Goal: Task Accomplishment & Management: Manage account settings

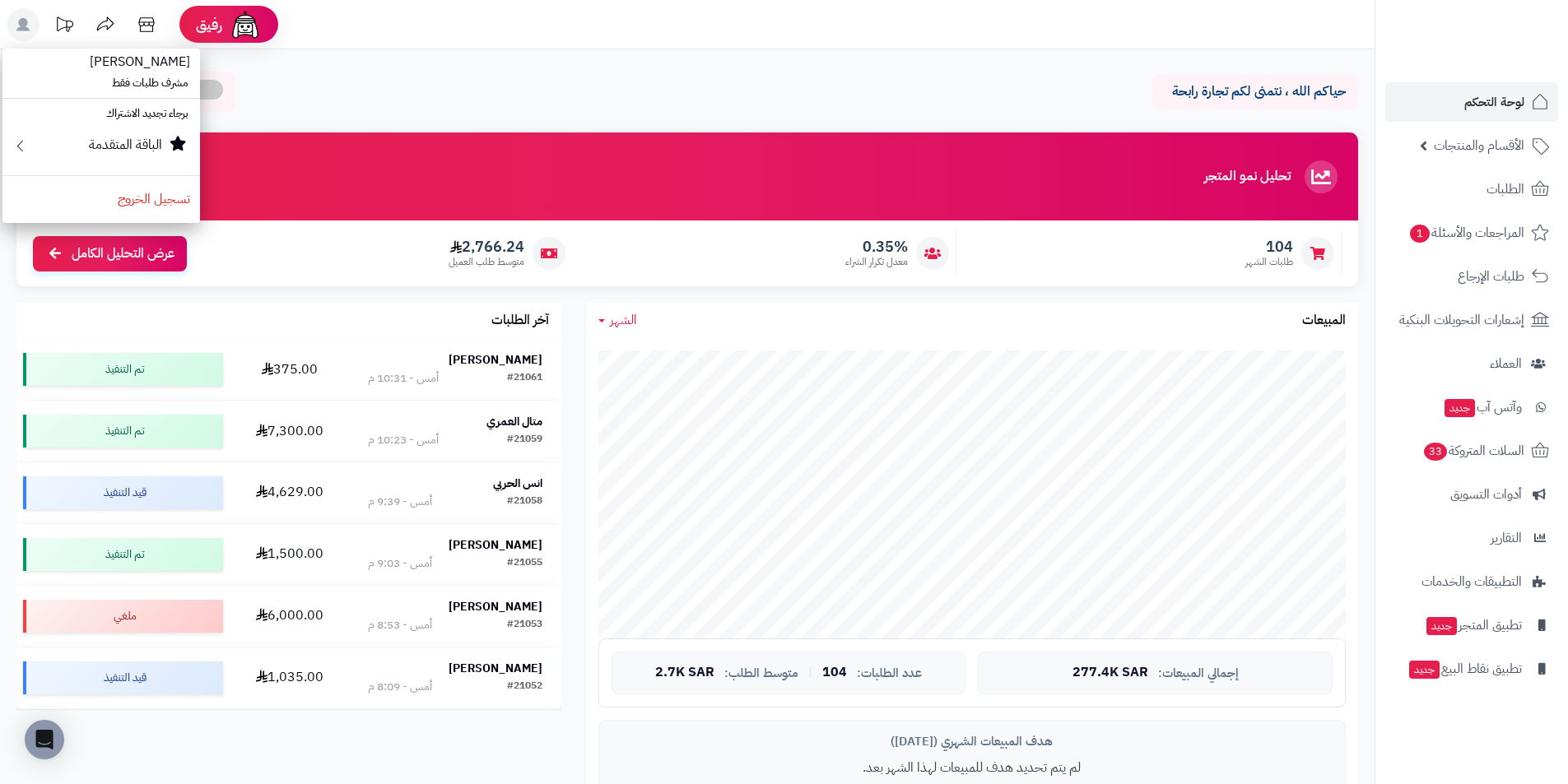
click at [29, 20] on rect at bounding box center [22, 24] width 33 height 33
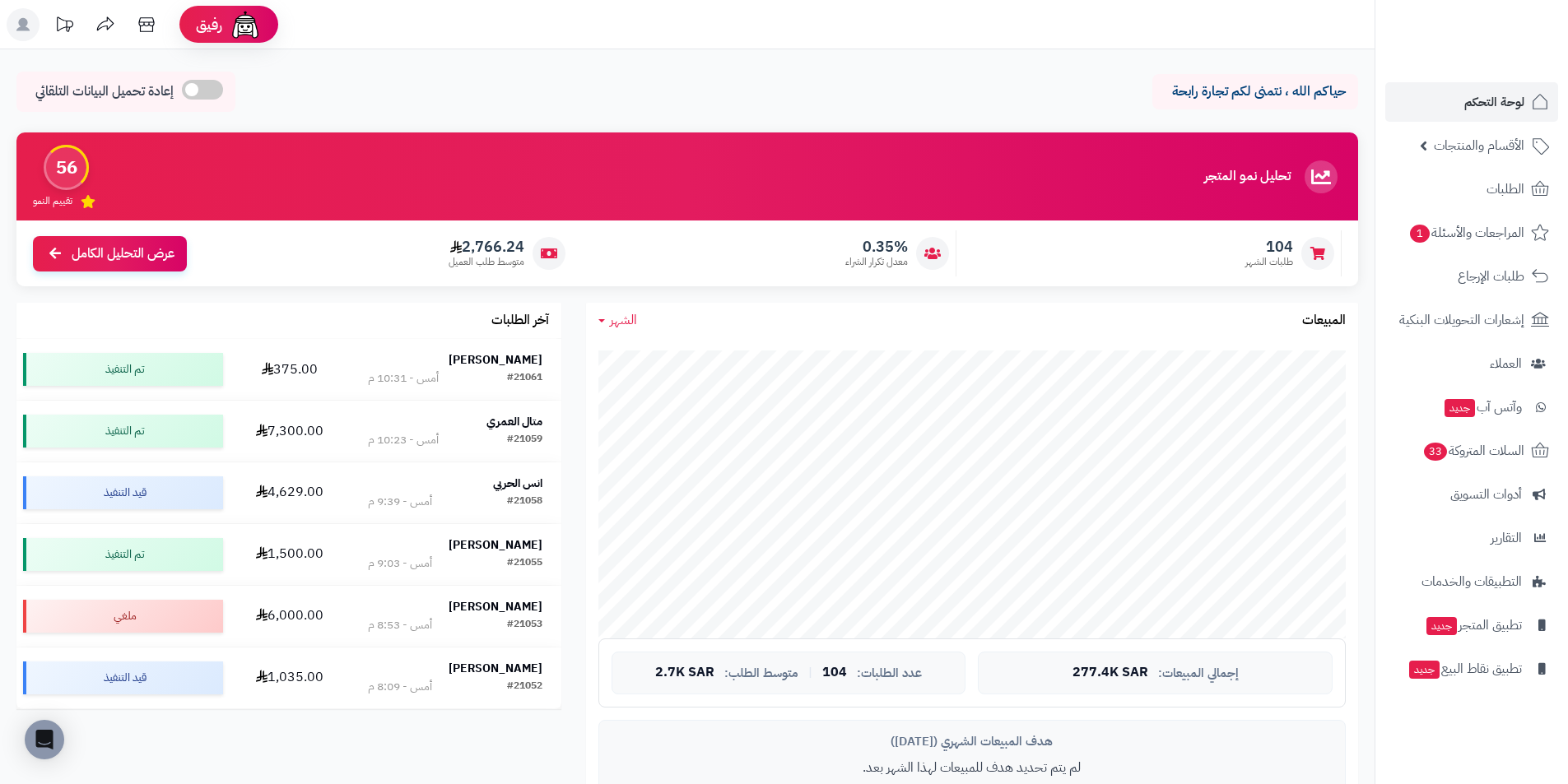
click at [33, 30] on rect at bounding box center [22, 24] width 33 height 33
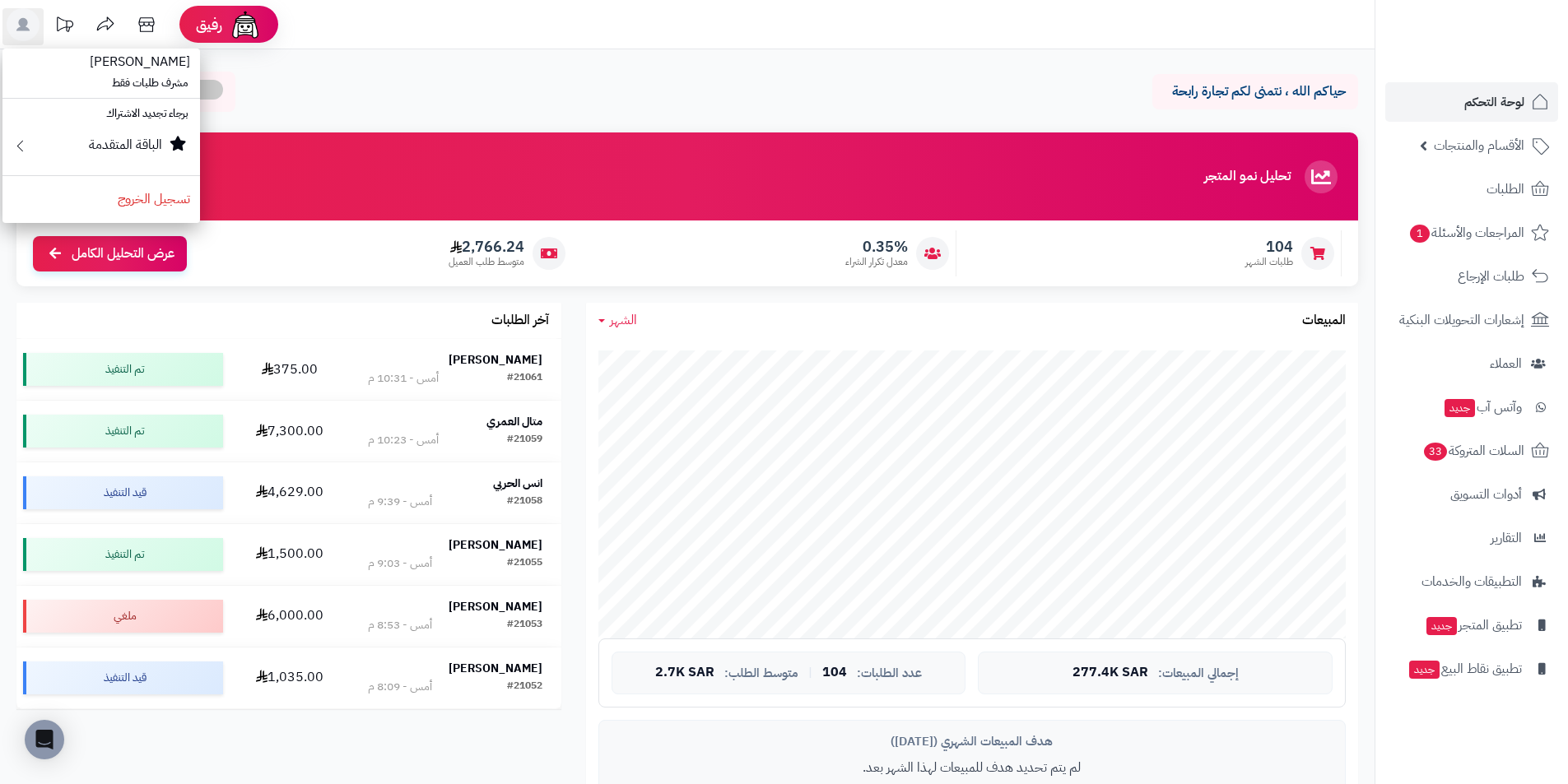
click at [296, 96] on div "حياكم الله ، نتمنى لكم تجارة رابحة إعادة تحميل البيانات التلقائي" at bounding box center [687, 95] width 1342 height 48
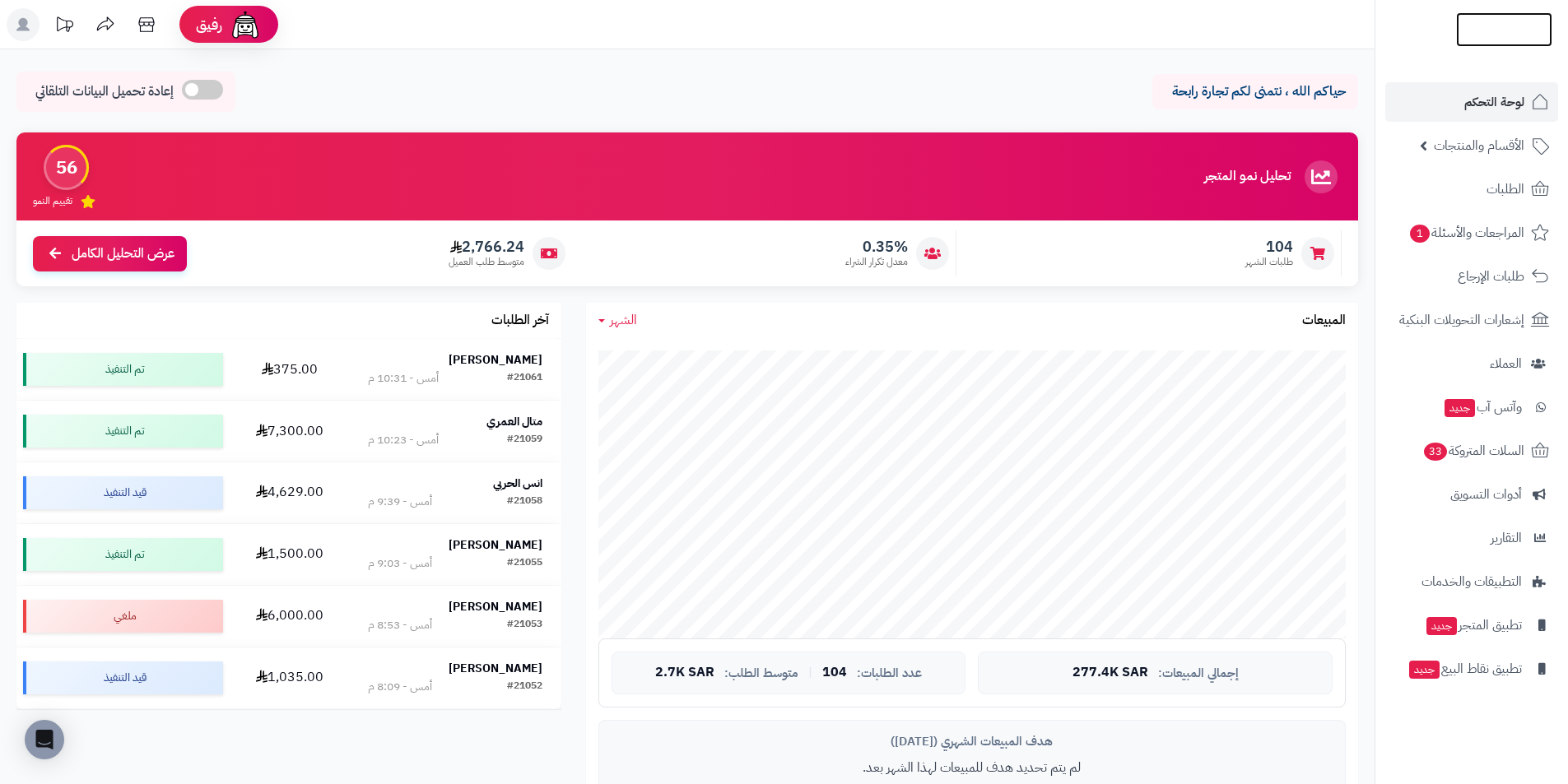
click at [1539, 39] on img at bounding box center [1504, 55] width 96 height 34
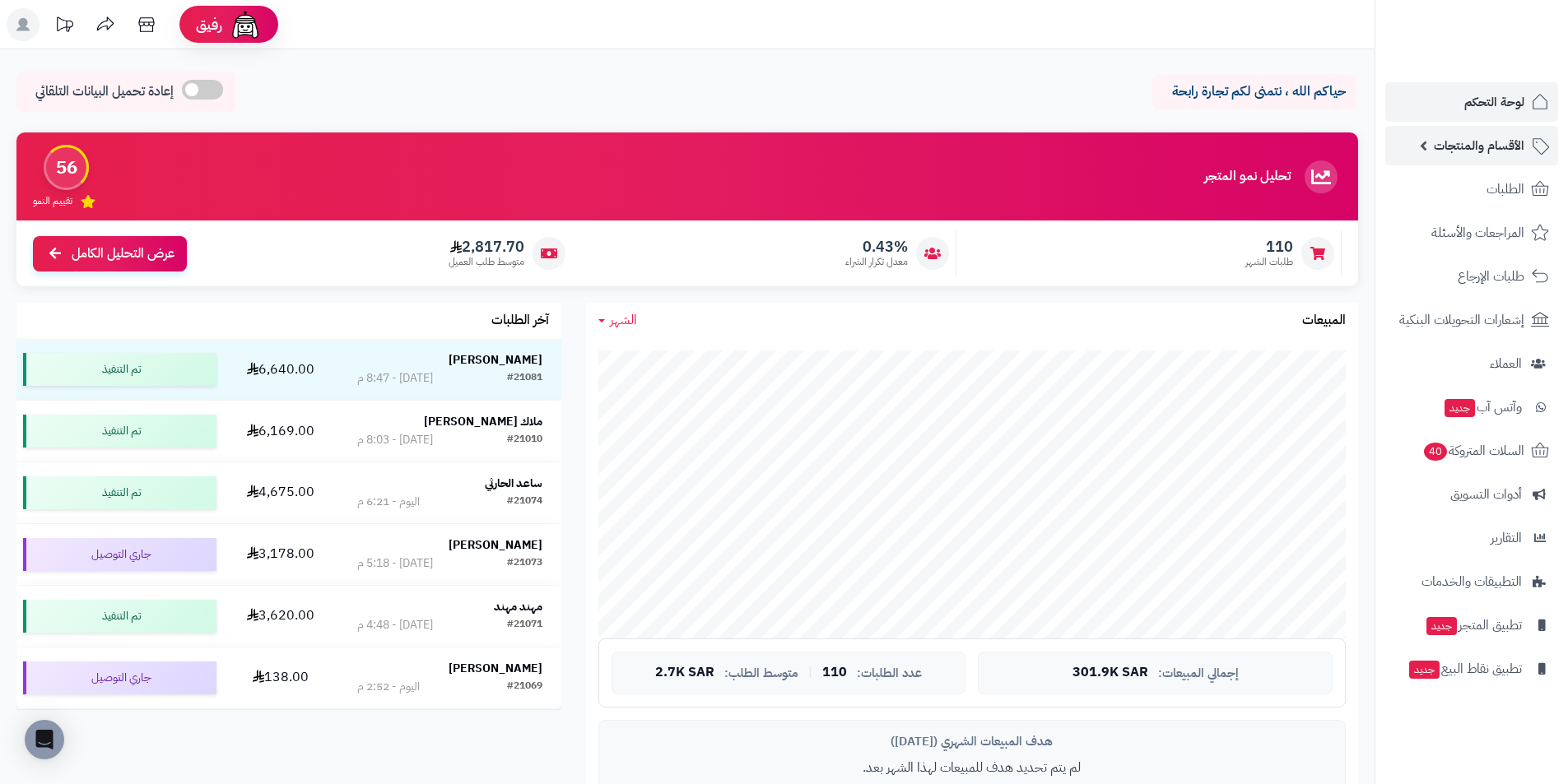
click at [1532, 144] on icon at bounding box center [1540, 145] width 19 height 19
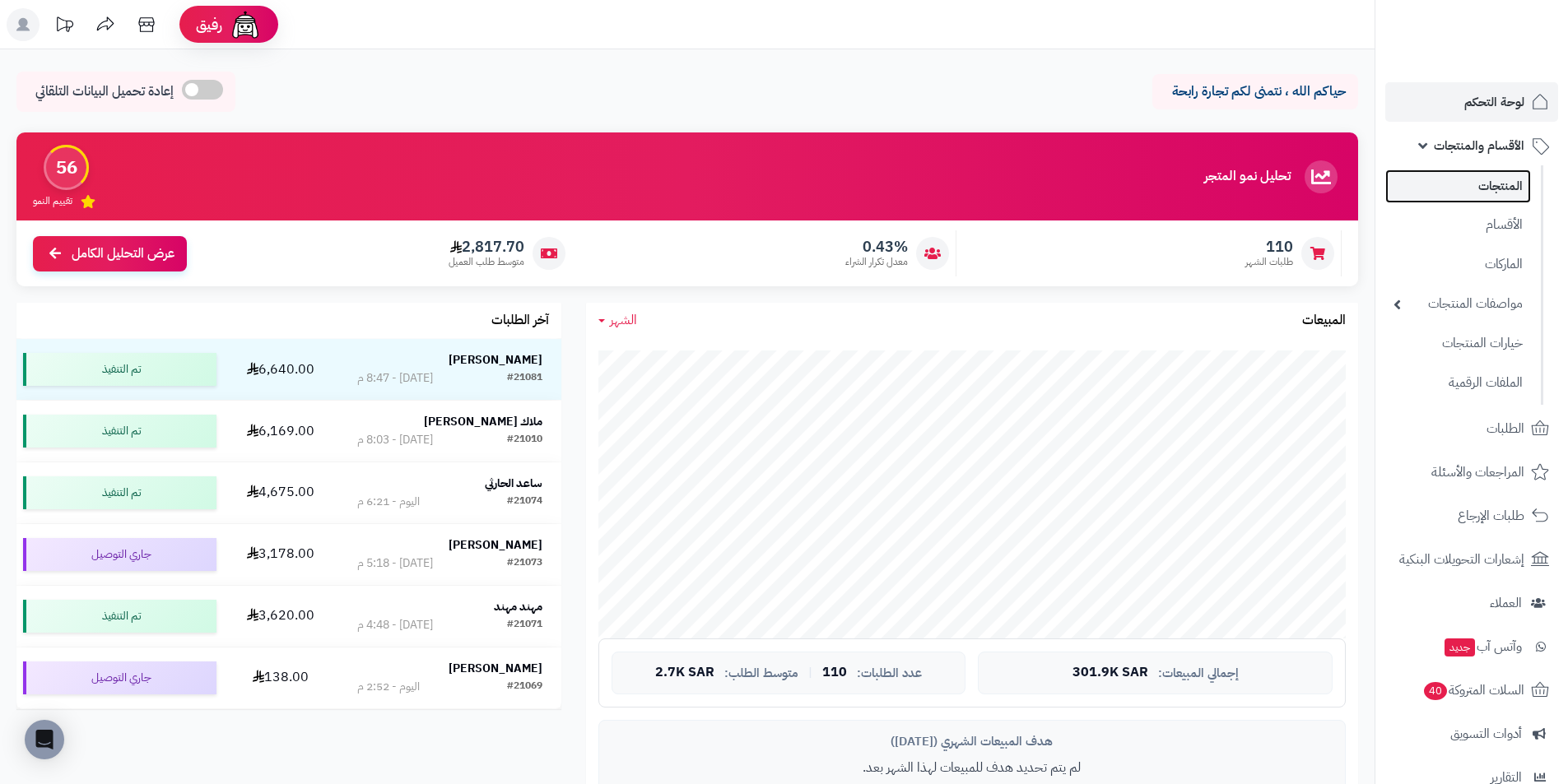
click at [1516, 183] on link "المنتجات" at bounding box center [1457, 186] width 145 height 33
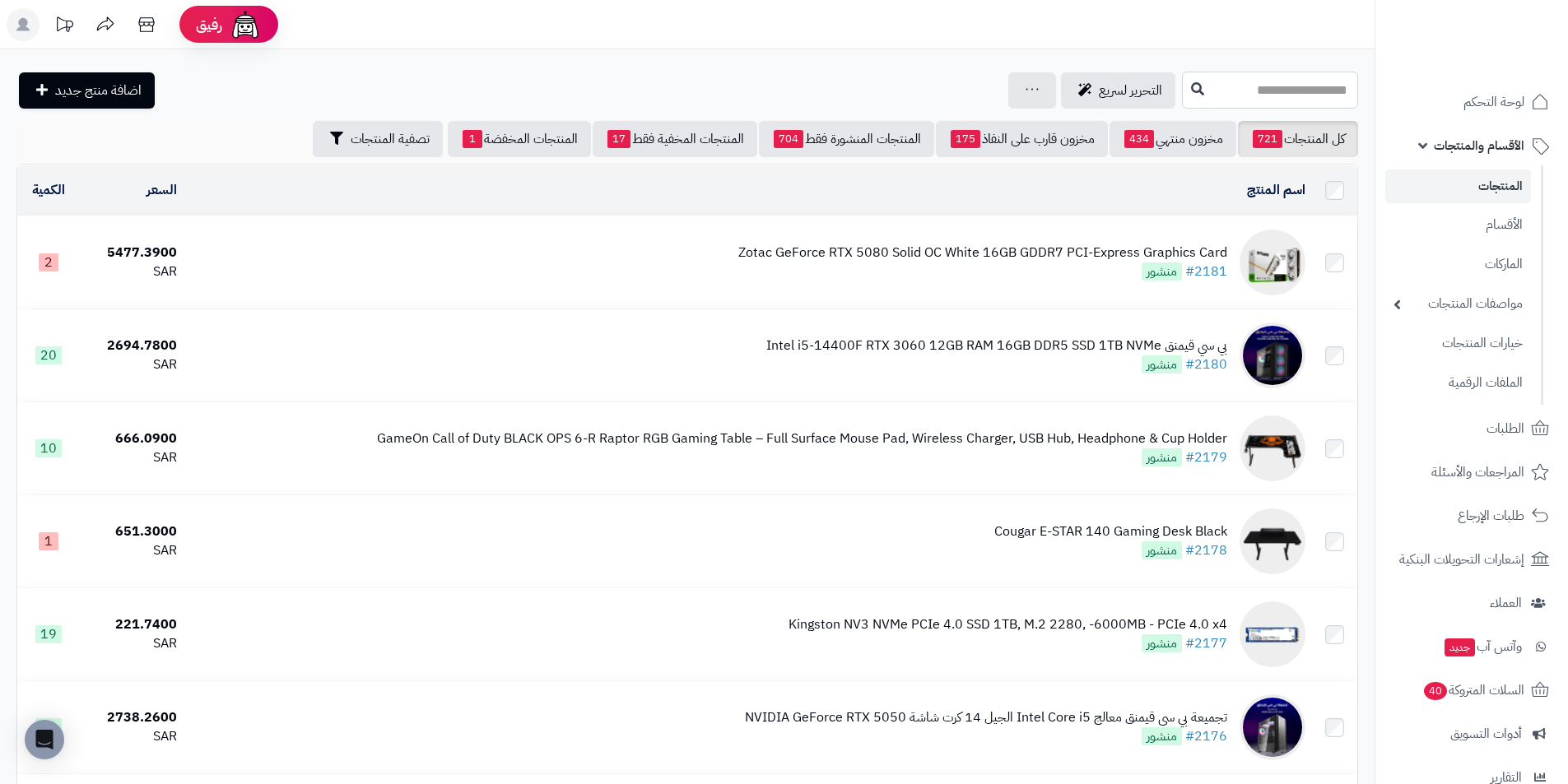
click at [1245, 83] on input "text" at bounding box center [1270, 90] width 176 height 37
type input "*"
type input "****"
click at [1274, 130] on link "معرض كواد 2" at bounding box center [1270, 129] width 176 height 31
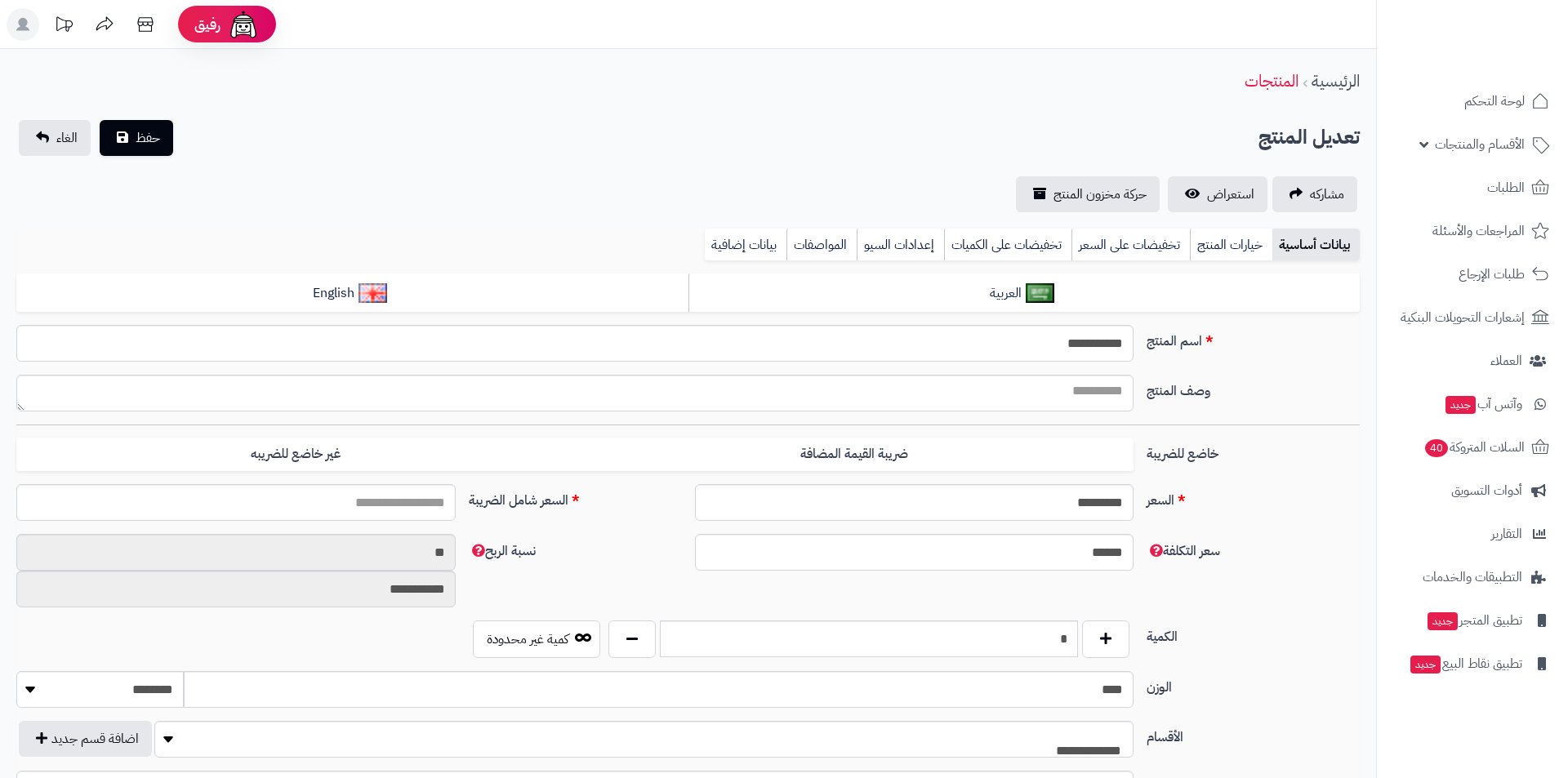
select select
type input "*******"
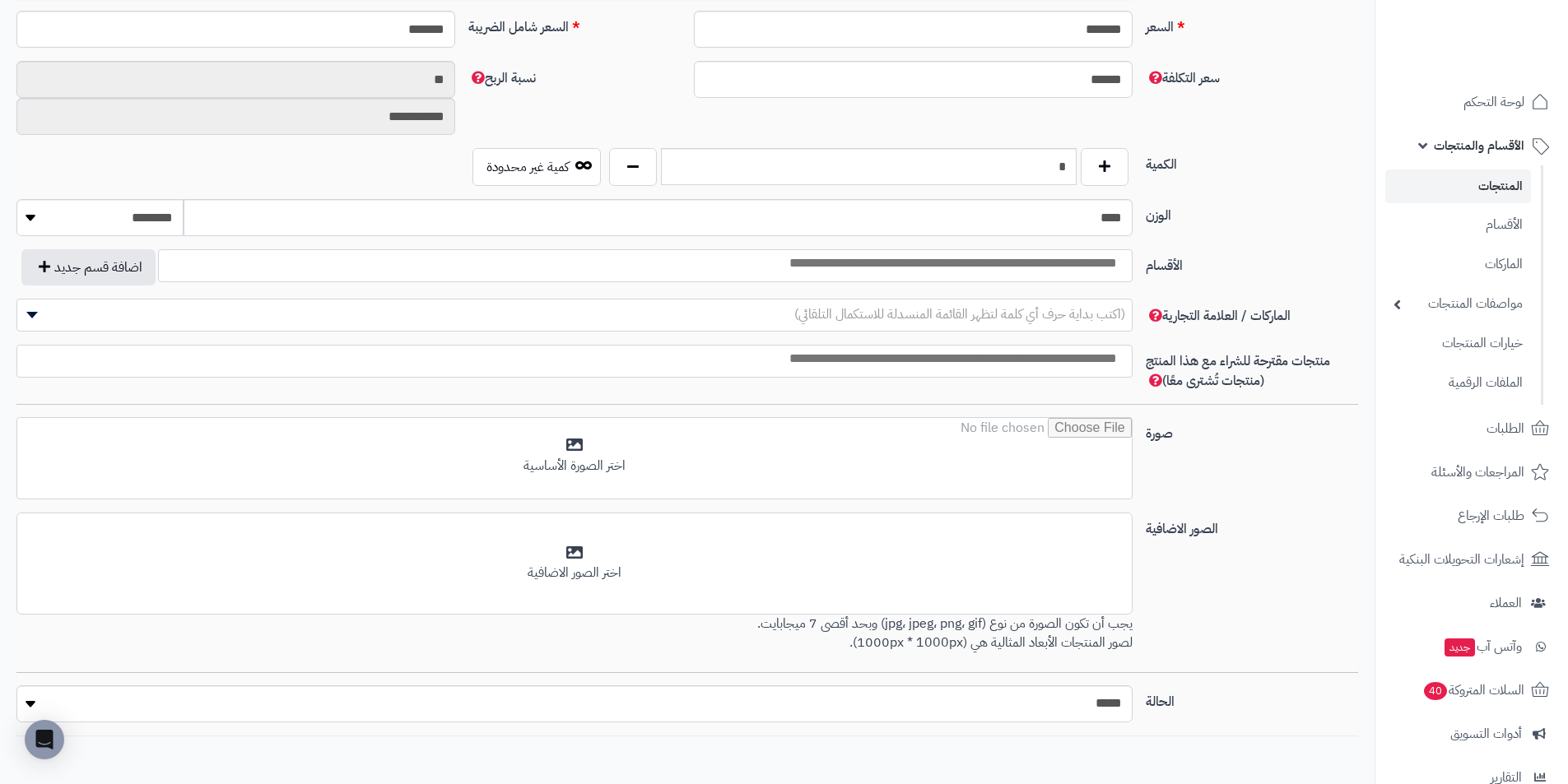
scroll to position [576, 0]
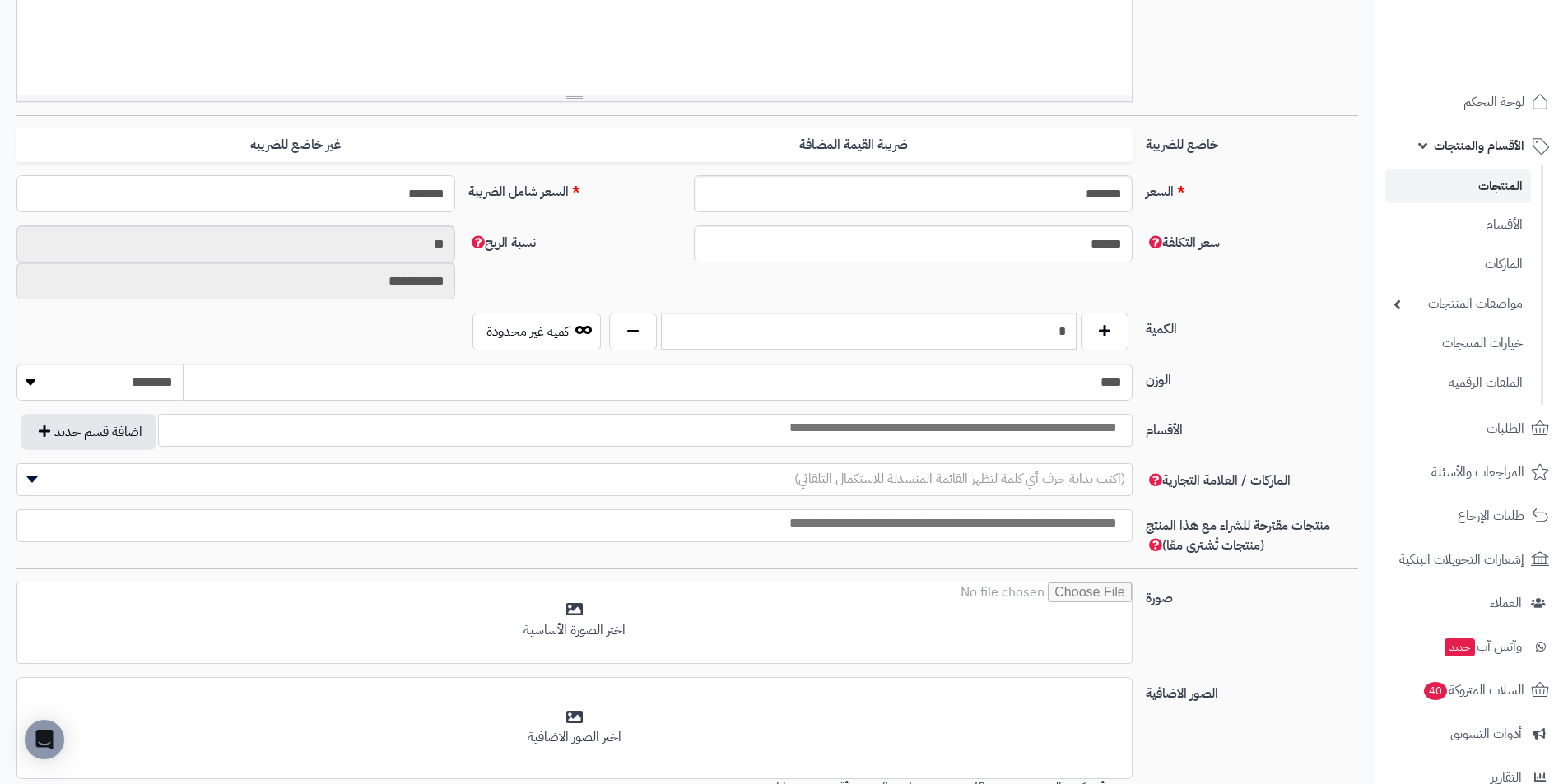
drag, startPoint x: 351, startPoint y: 186, endPoint x: 857, endPoint y: 195, distance: 506.1
click at [818, 252] on div "**********" at bounding box center [687, 300] width 1342 height 1201
type input "****"
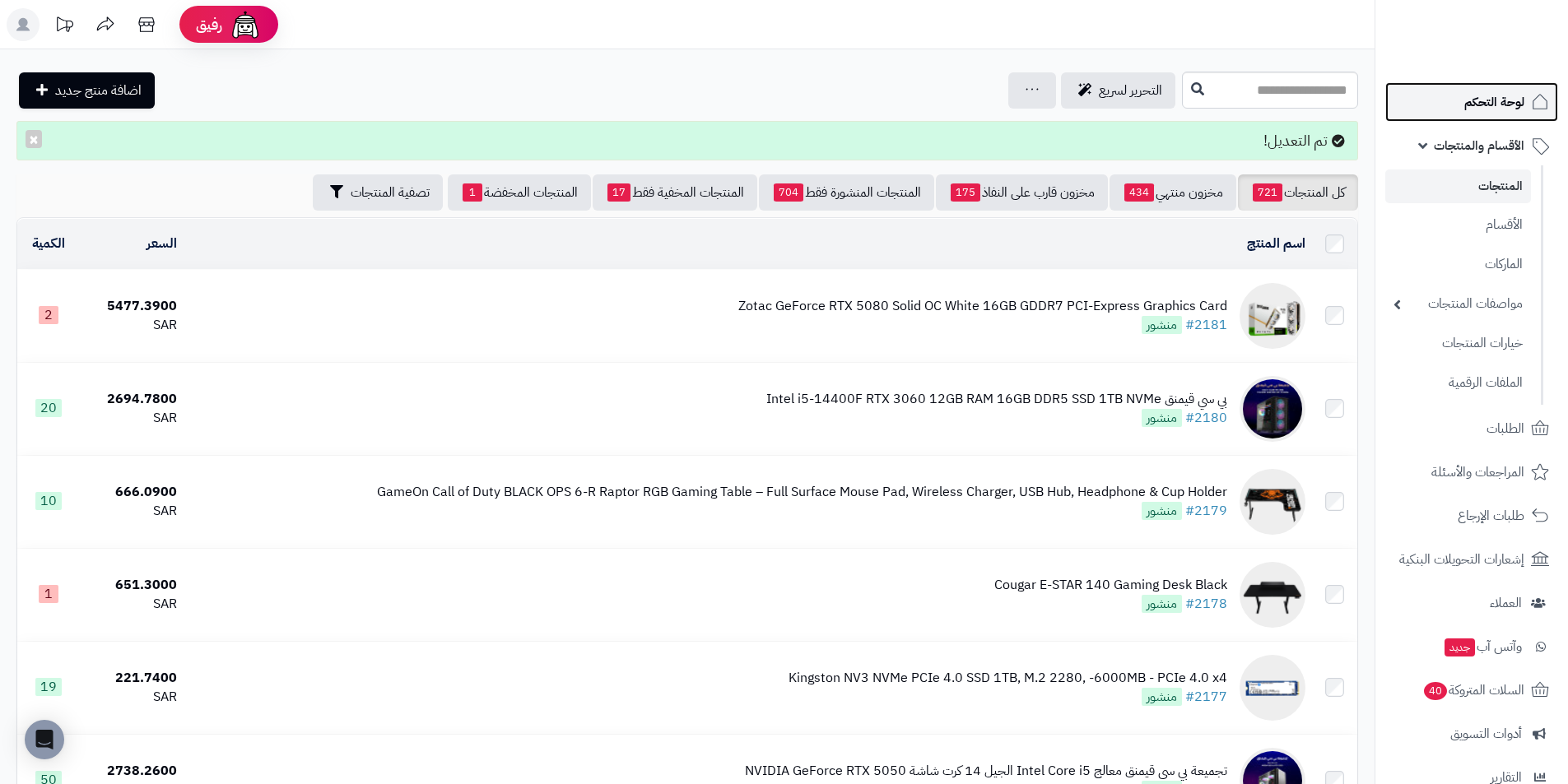
click at [1532, 103] on icon at bounding box center [1540, 102] width 19 height 19
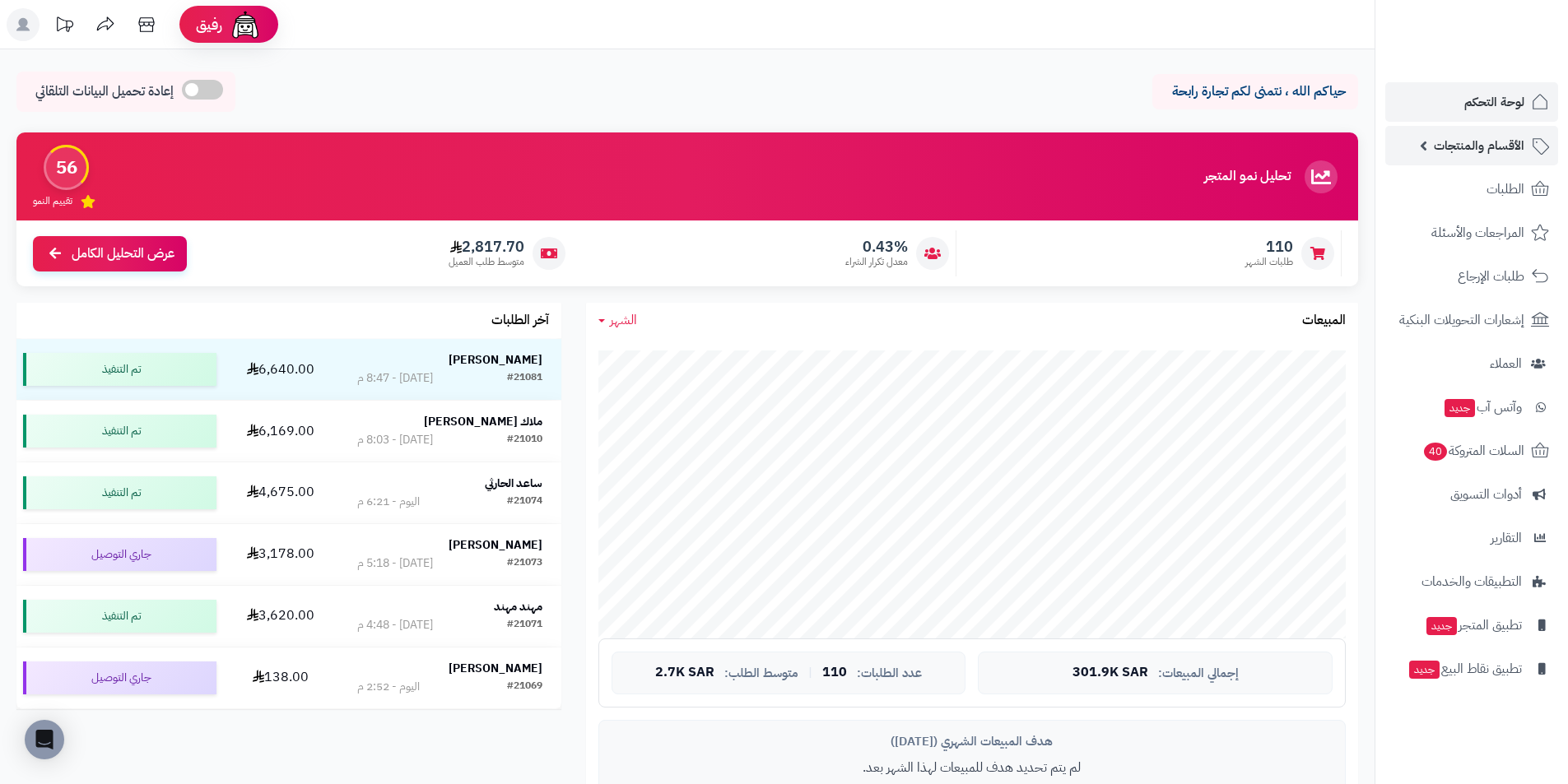
click at [1513, 144] on span "الأقسام والمنتجات" at bounding box center [1479, 145] width 91 height 23
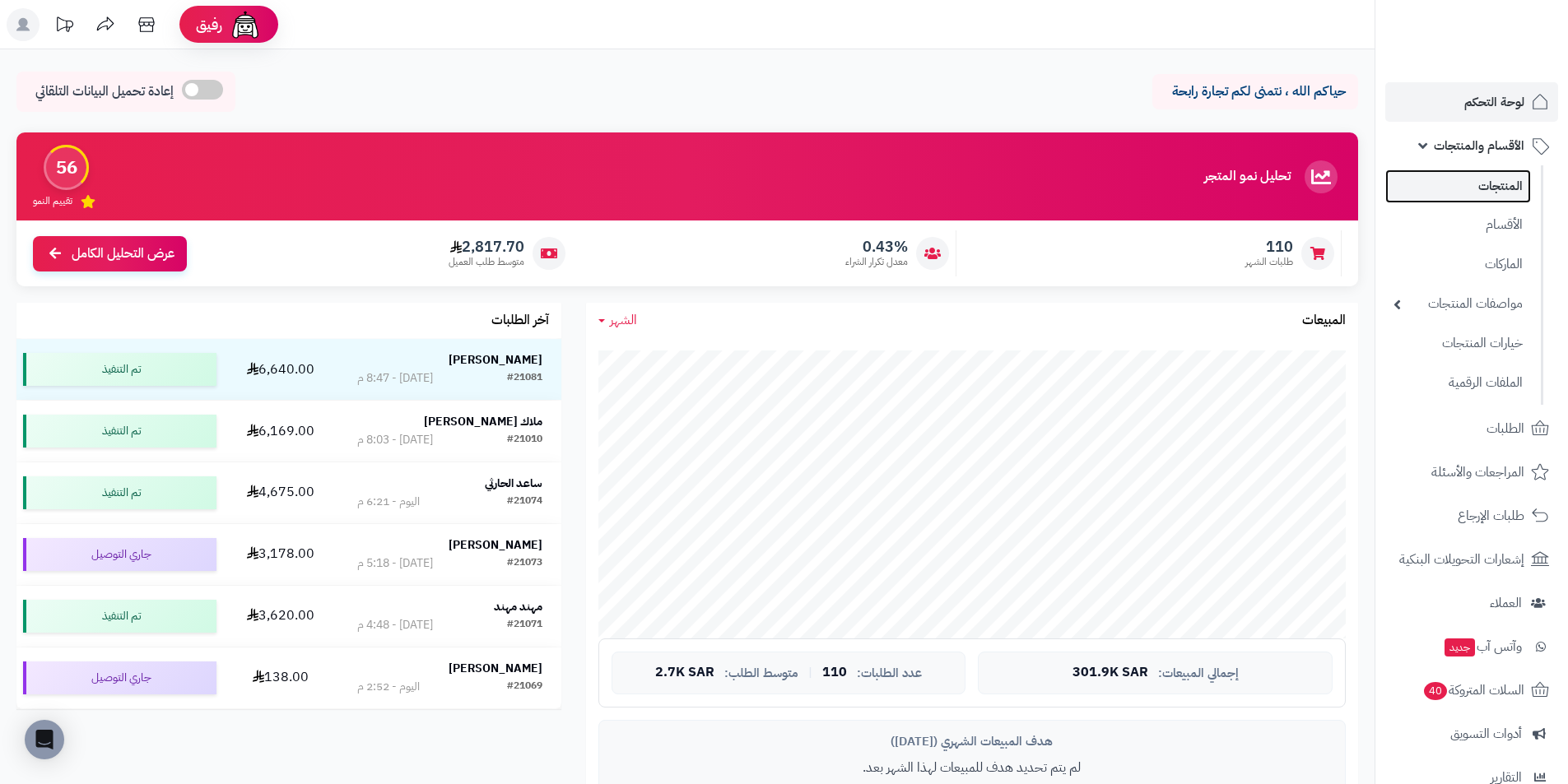
click at [1509, 194] on link "المنتجات" at bounding box center [1457, 186] width 145 height 33
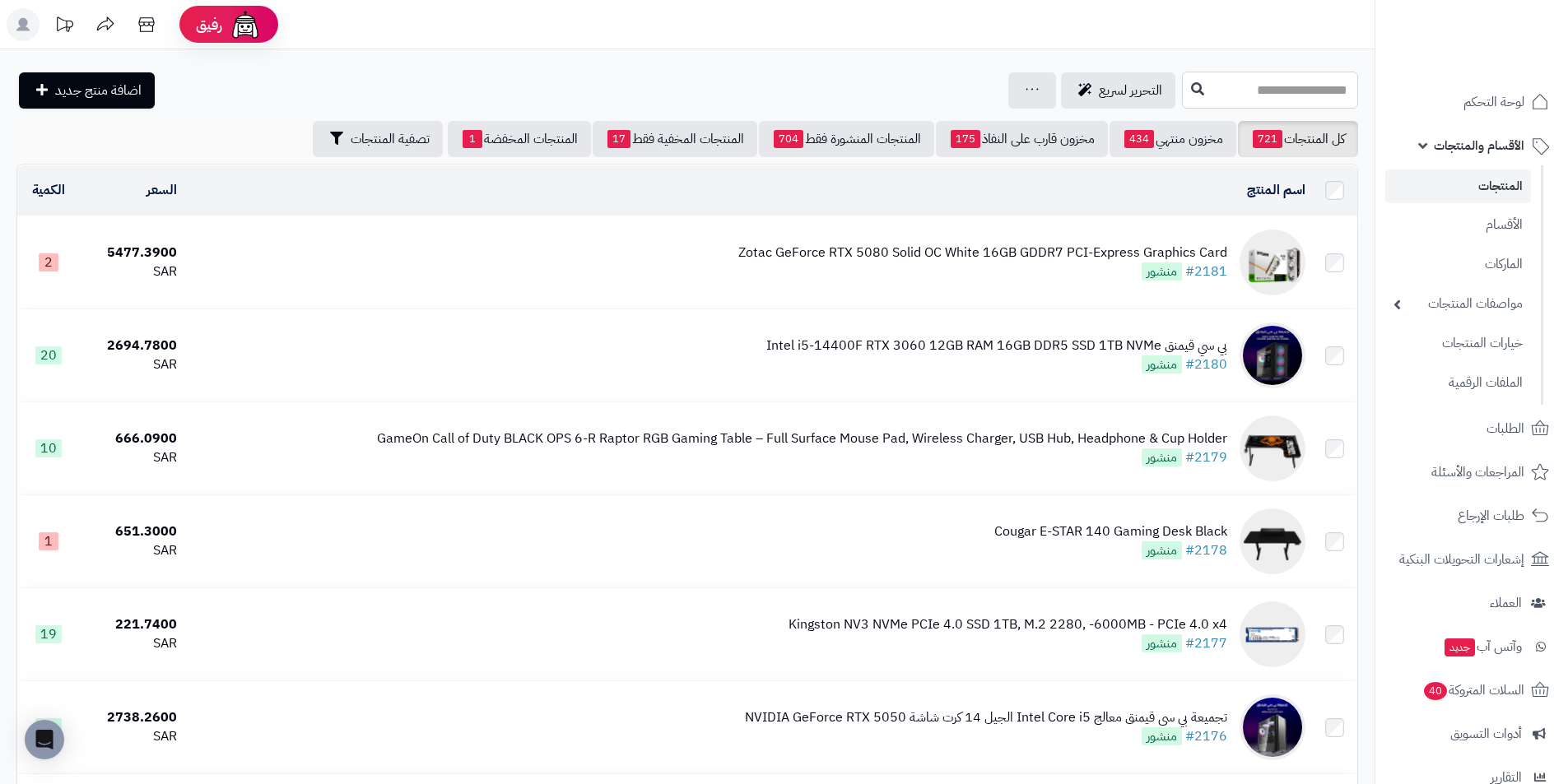
click at [1313, 95] on input "text" at bounding box center [1270, 90] width 176 height 37
type input "*"
